Goal: Information Seeking & Learning: Find specific fact

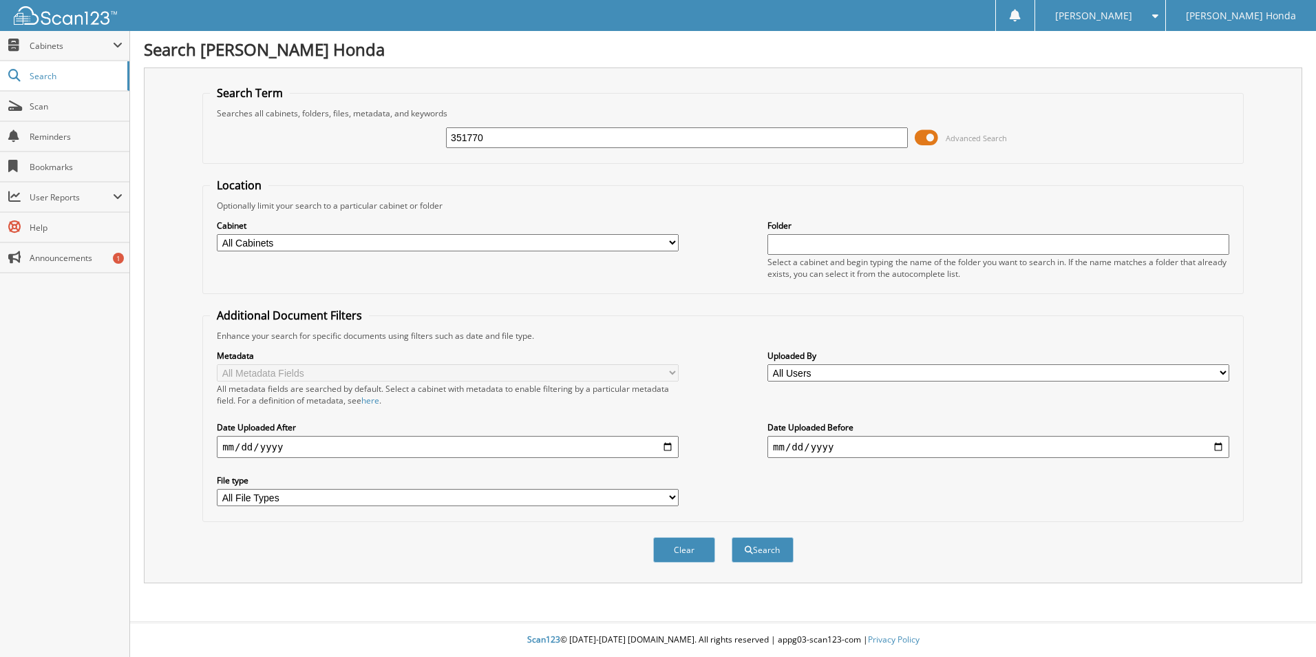
type input "351770"
click at [732, 537] on button "Search" at bounding box center [763, 549] width 62 height 25
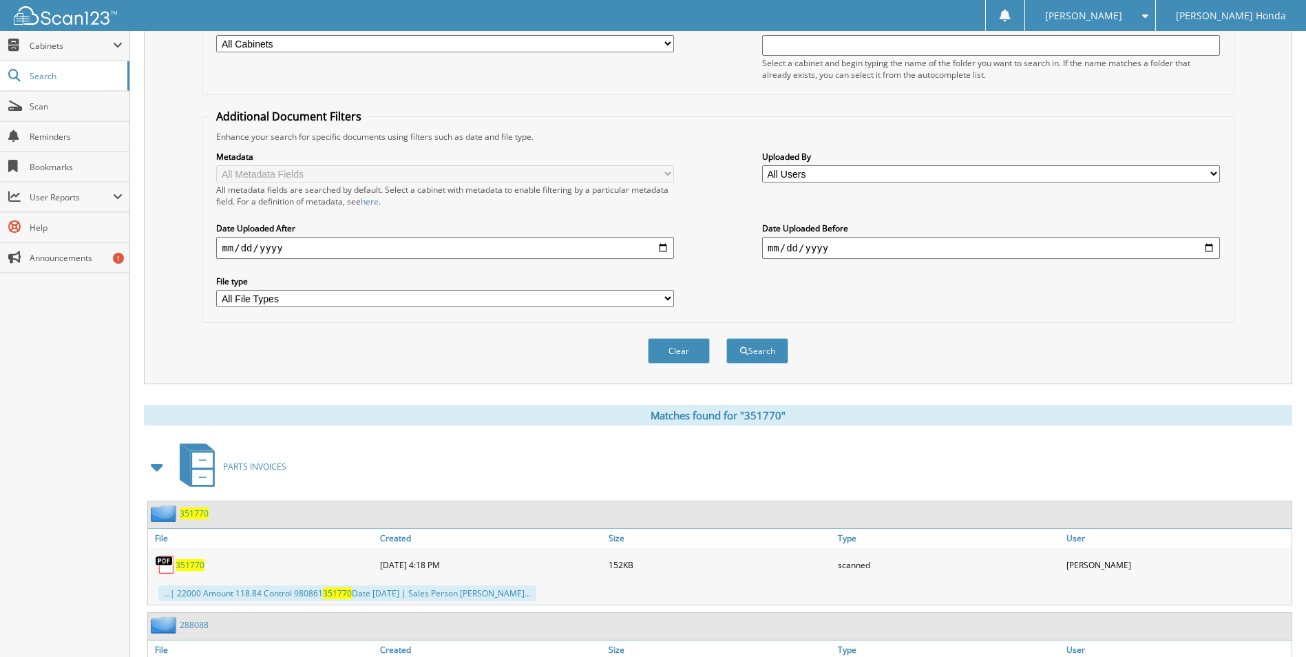
scroll to position [206, 0]
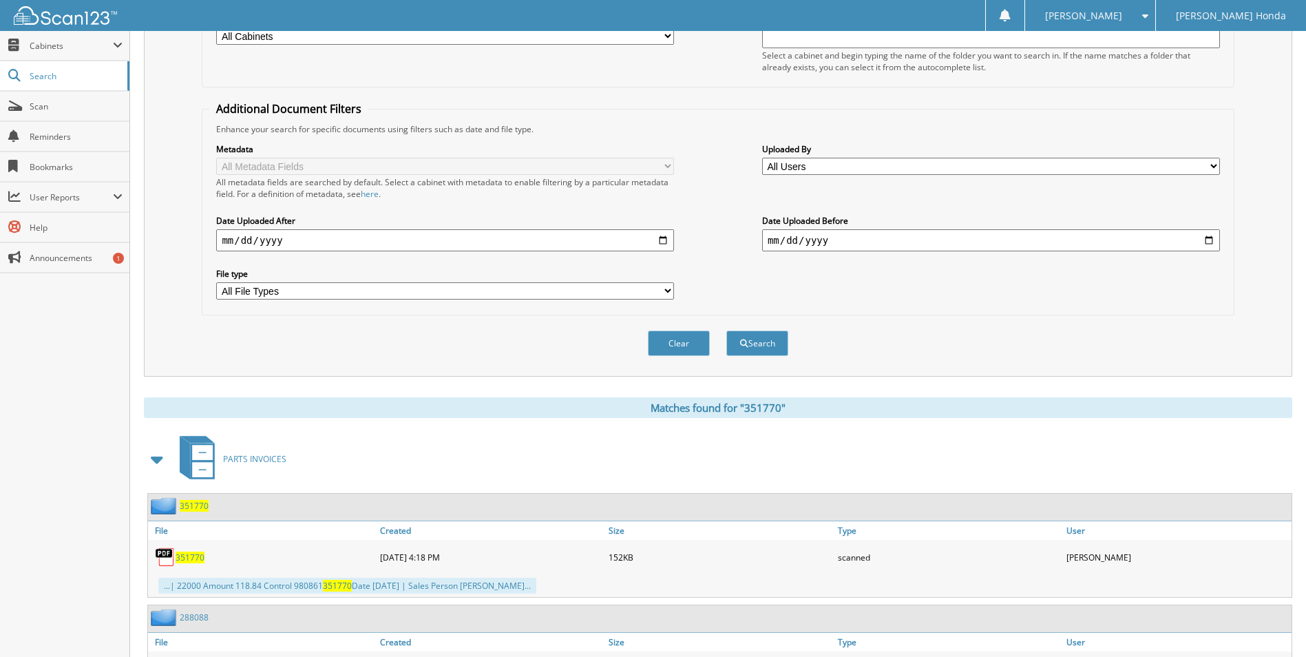
click at [188, 558] on span "351770" at bounding box center [190, 557] width 29 height 12
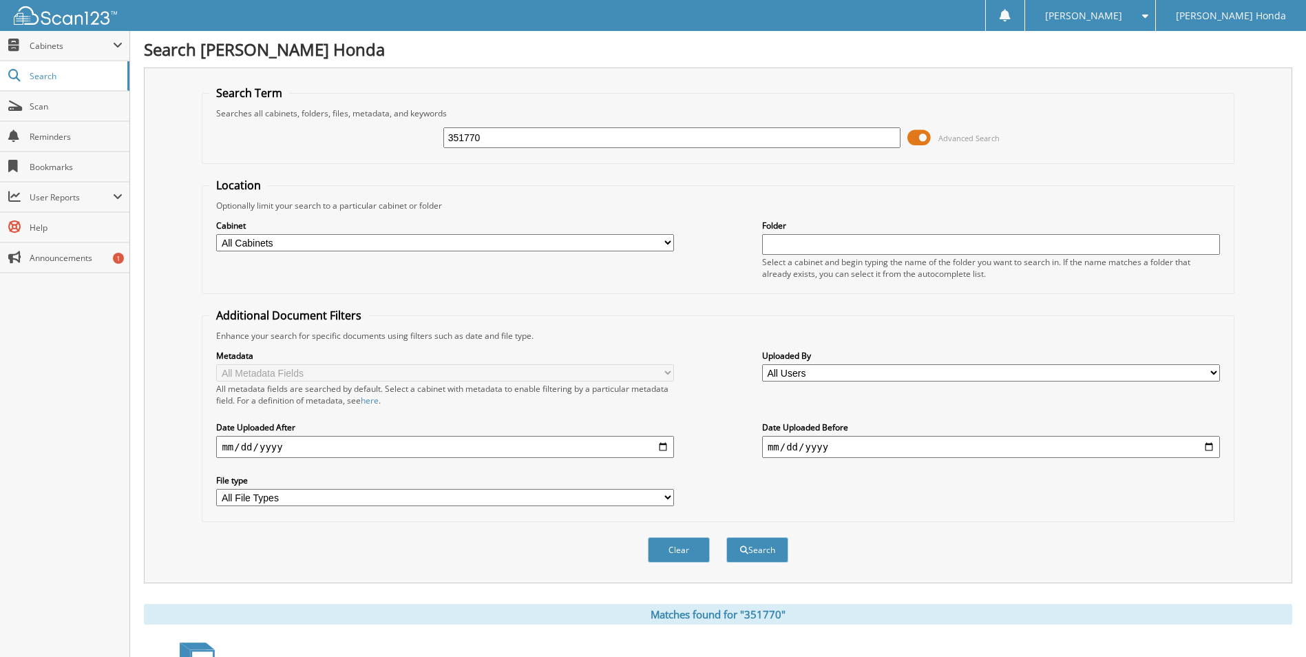
drag, startPoint x: 529, startPoint y: 143, endPoint x: 339, endPoint y: 138, distance: 190.0
click at [342, 121] on div "351770 Advanced Search" at bounding box center [717, 137] width 1017 height 37
type input "355449"
click at [726, 537] on button "Search" at bounding box center [757, 549] width 62 height 25
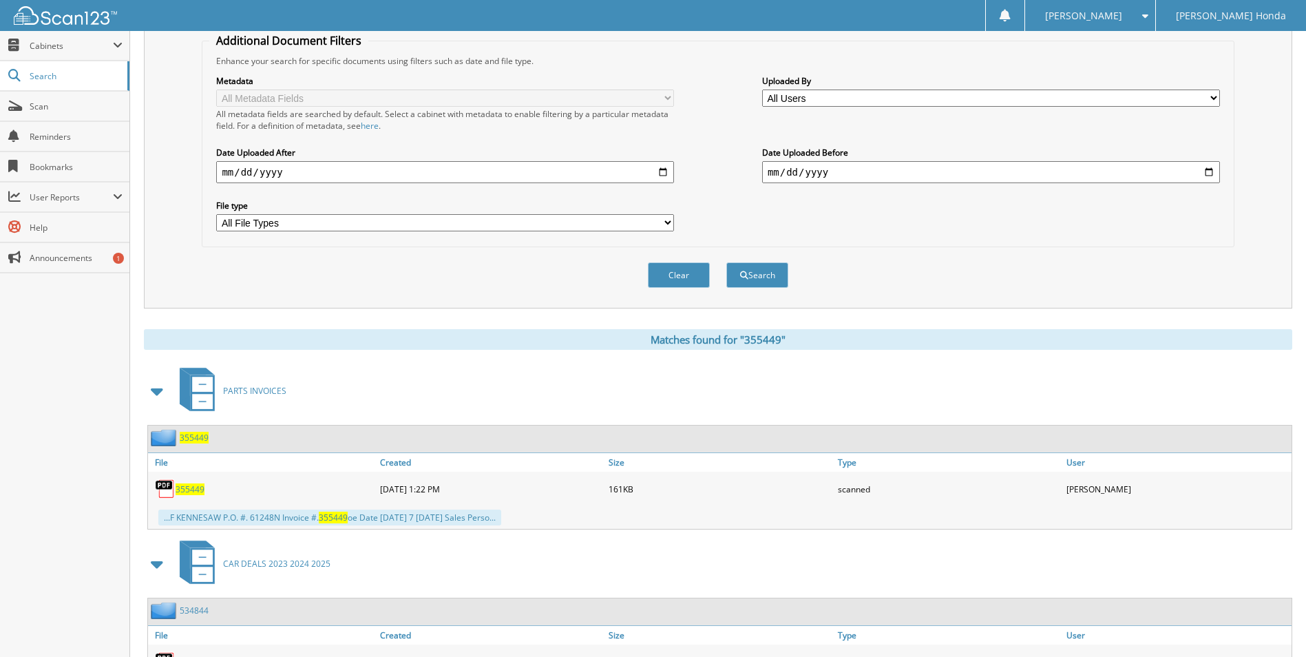
scroll to position [275, 0]
click at [191, 485] on span "355449" at bounding box center [190, 488] width 29 height 12
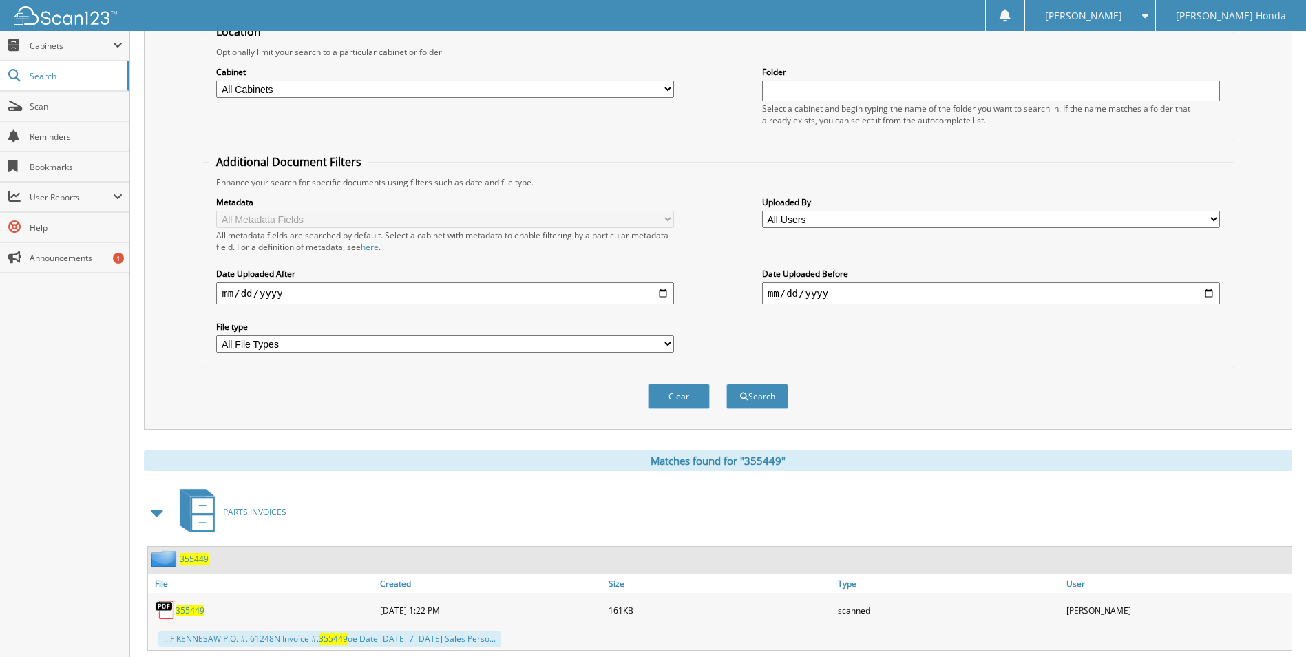
scroll to position [0, 0]
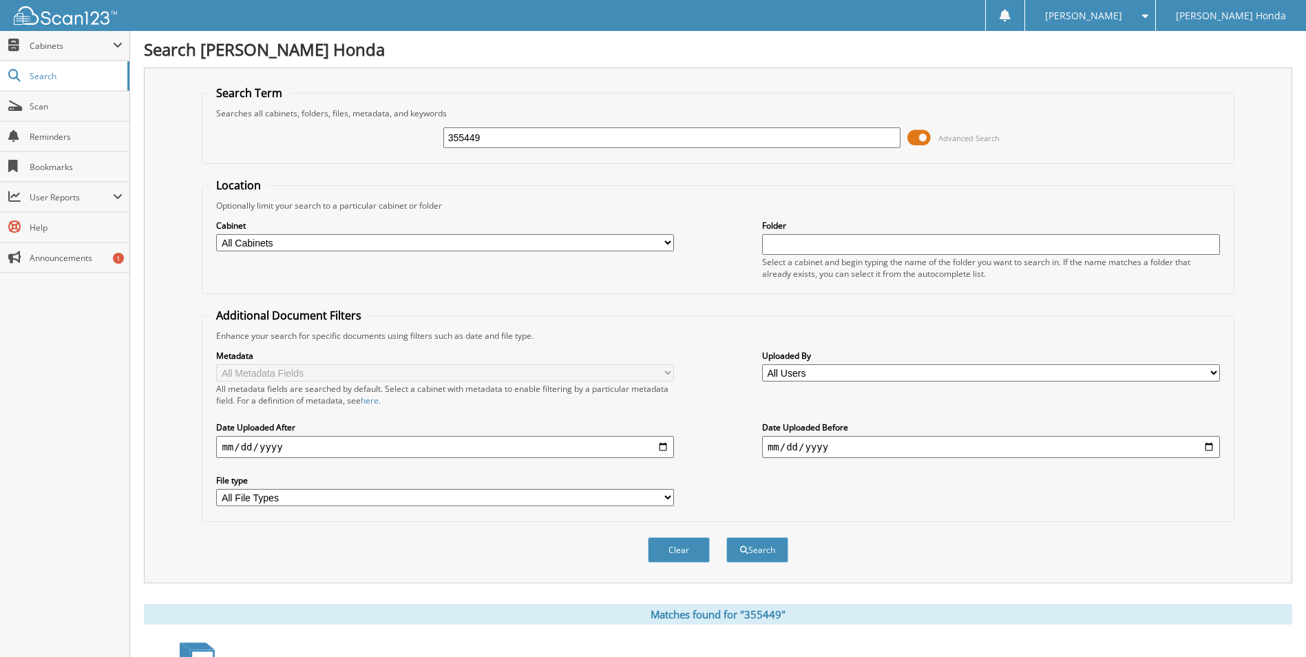
drag, startPoint x: 495, startPoint y: 138, endPoint x: 398, endPoint y: 127, distance: 97.7
click at [405, 129] on div "355449 Advanced Search" at bounding box center [717, 137] width 1017 height 37
type input "355620"
click at [726, 537] on button "Search" at bounding box center [757, 549] width 62 height 25
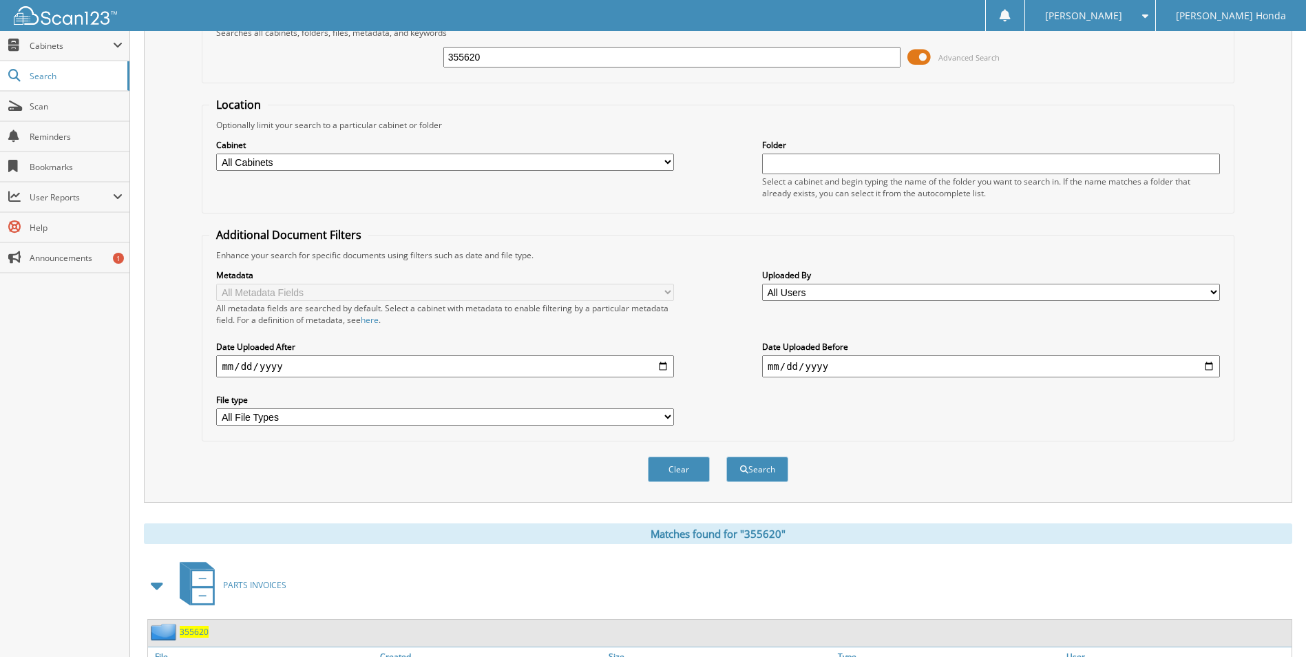
scroll to position [206, 0]
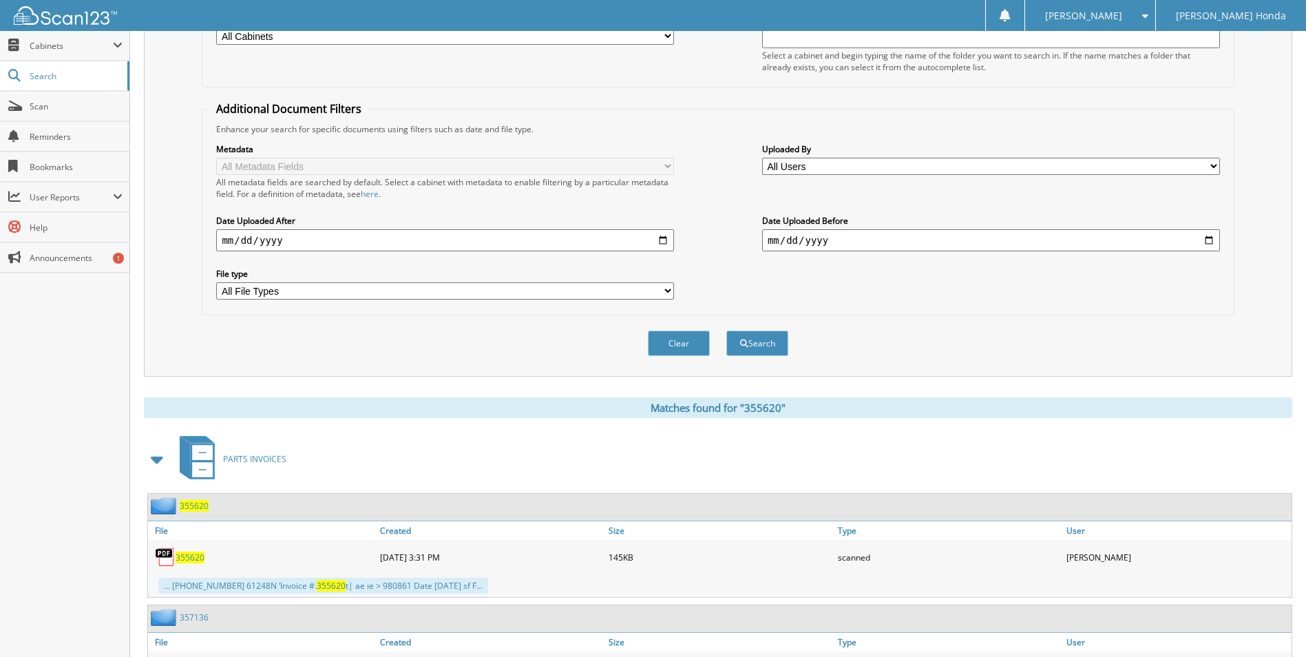
click at [183, 553] on span "355620" at bounding box center [190, 557] width 29 height 12
